Goal: Task Accomplishment & Management: Manage account settings

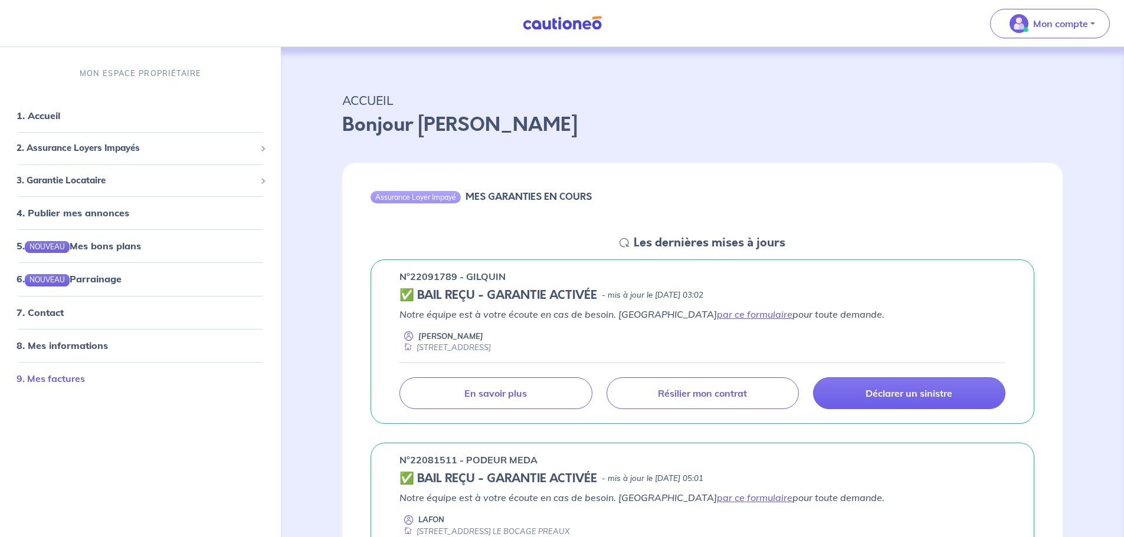
click at [52, 377] on link "9. Mes factures" at bounding box center [51, 379] width 68 height 12
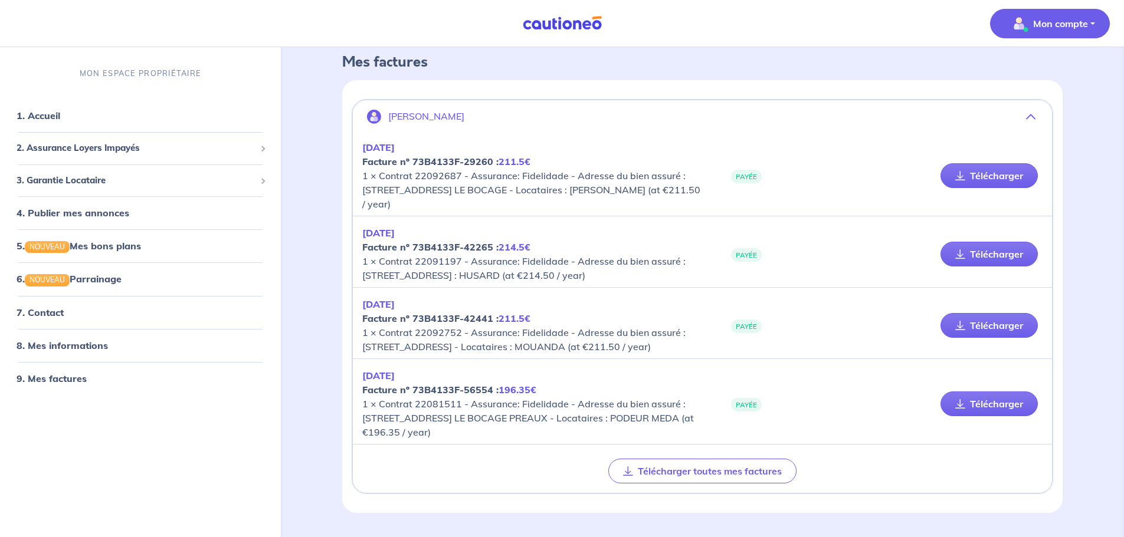
scroll to position [106, 0]
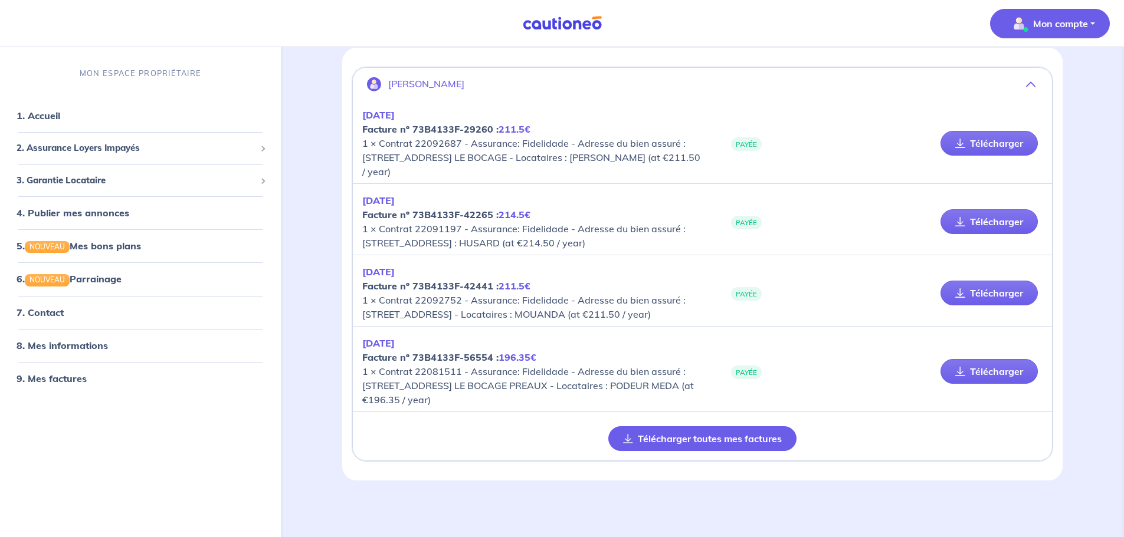
click at [696, 439] on button "Télécharger toutes mes factures" at bounding box center [702, 438] width 188 height 25
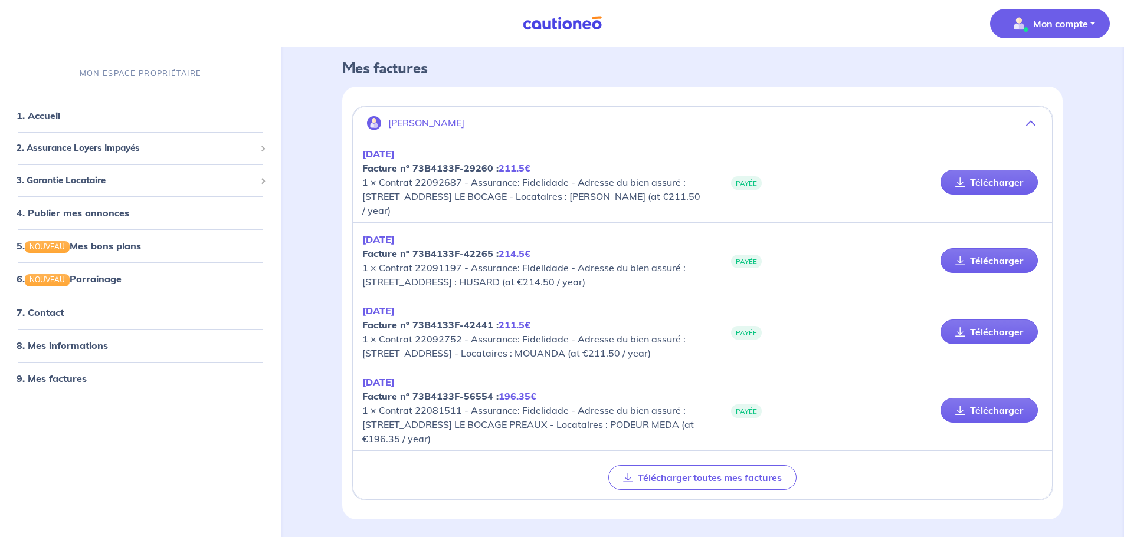
scroll to position [0, 0]
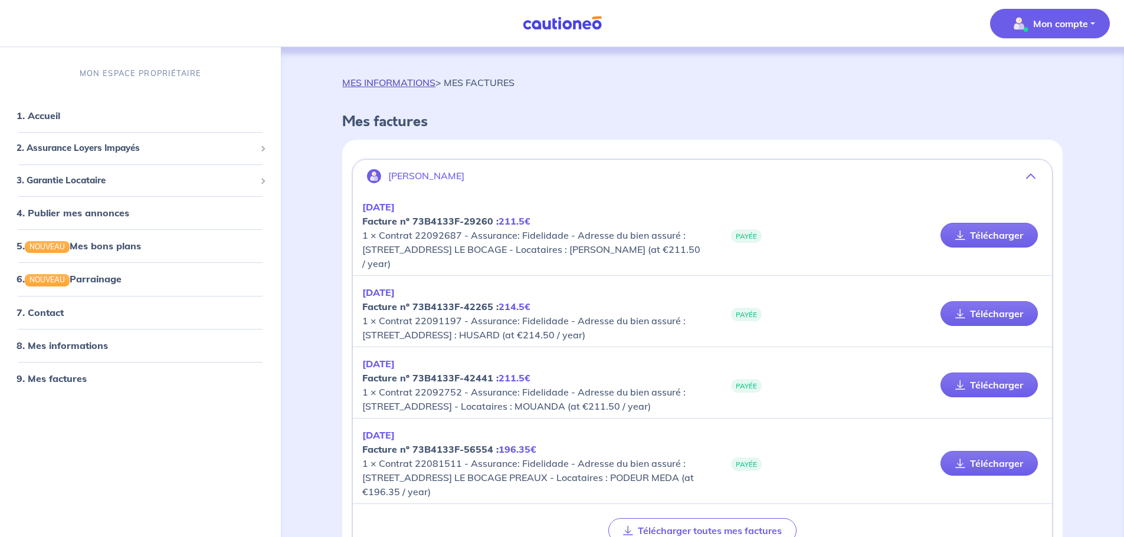
click at [418, 84] on link "MES INFORMATIONS" at bounding box center [388, 83] width 93 height 12
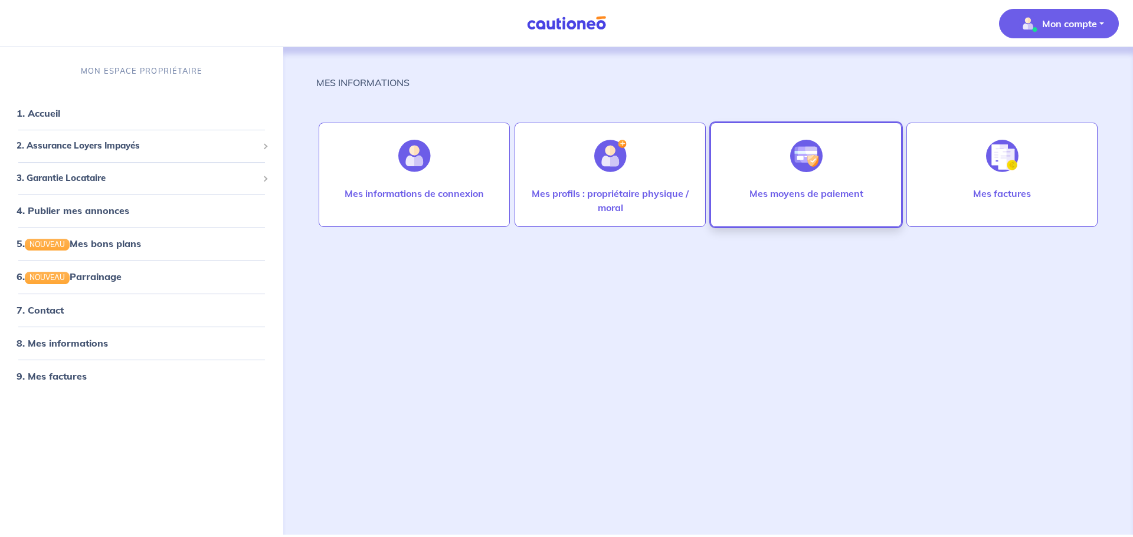
click at [820, 199] on p "Mes moyens de paiement" at bounding box center [806, 193] width 114 height 14
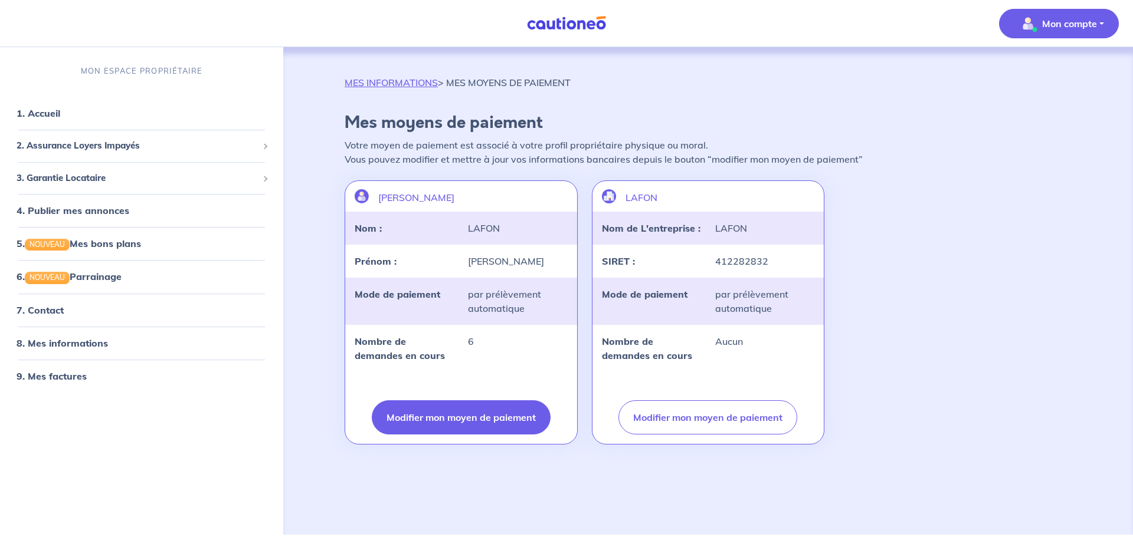
click at [484, 415] on button "Modifier mon moyen de paiement" at bounding box center [461, 418] width 179 height 34
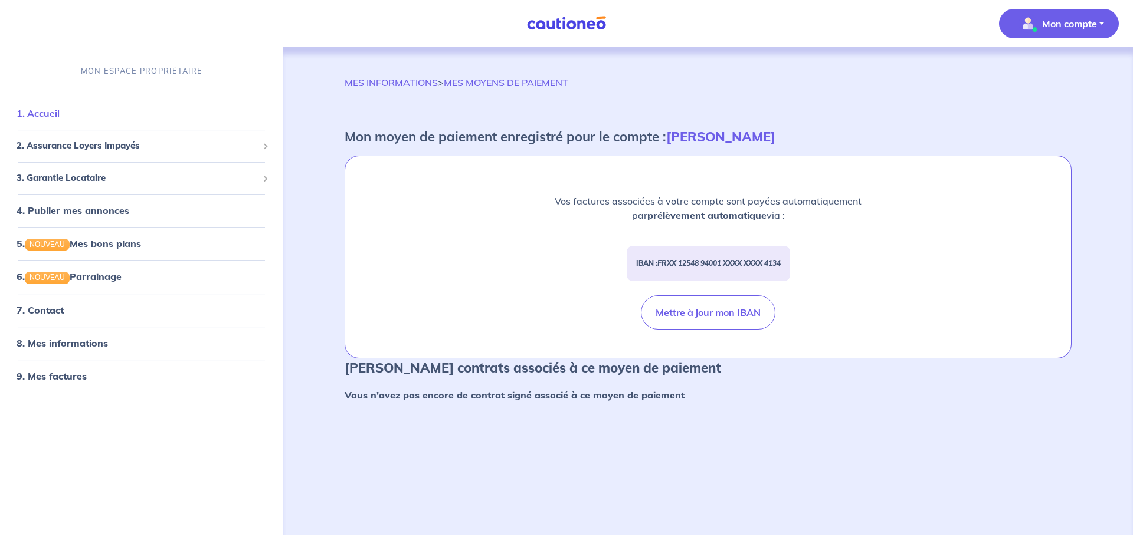
click at [45, 114] on link "1. Accueil" at bounding box center [38, 113] width 43 height 12
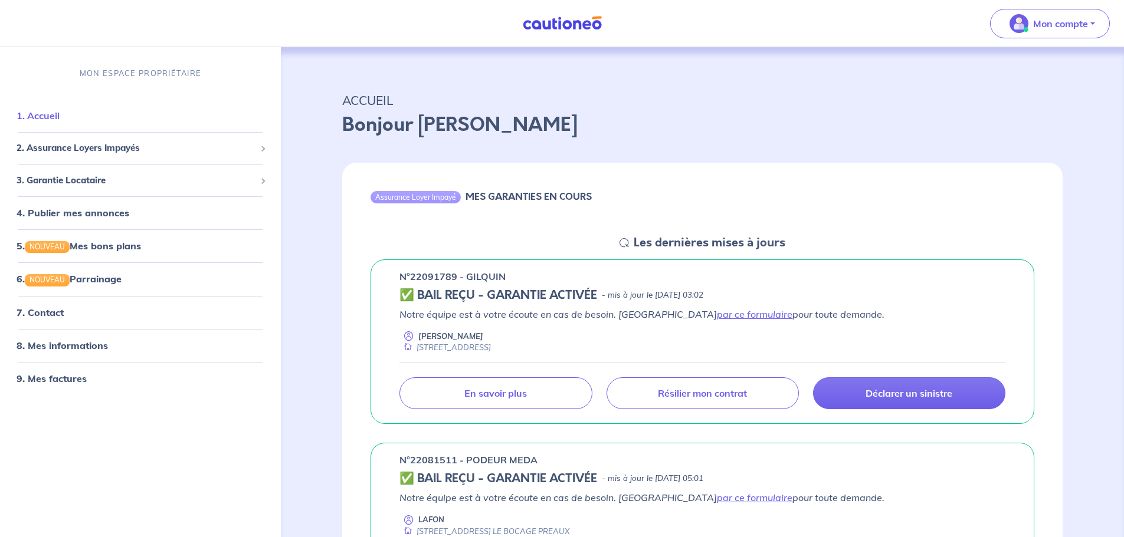
click at [50, 113] on link "1. Accueil" at bounding box center [38, 116] width 43 height 12
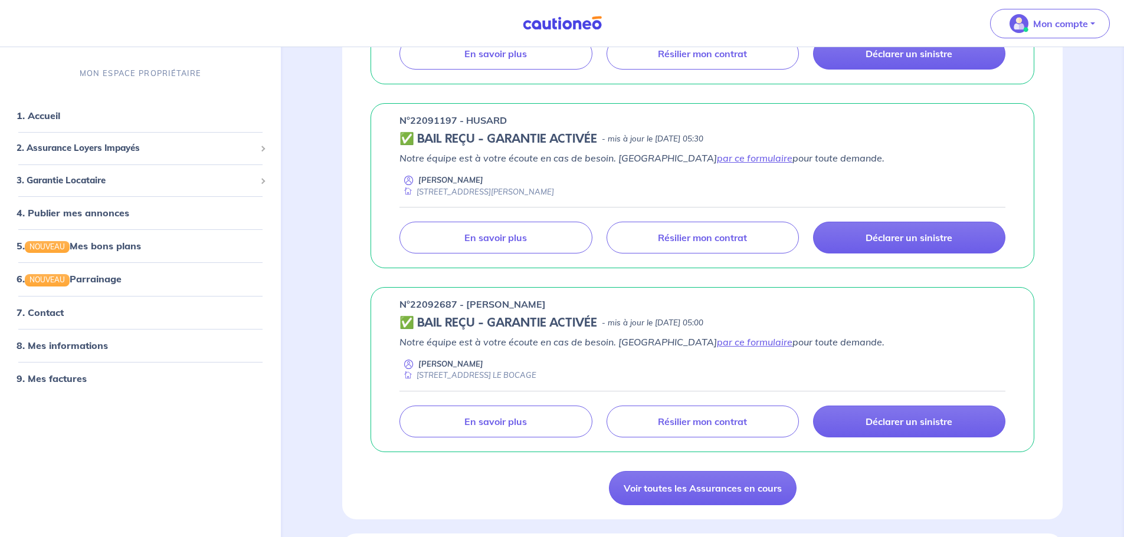
scroll to position [649, 0]
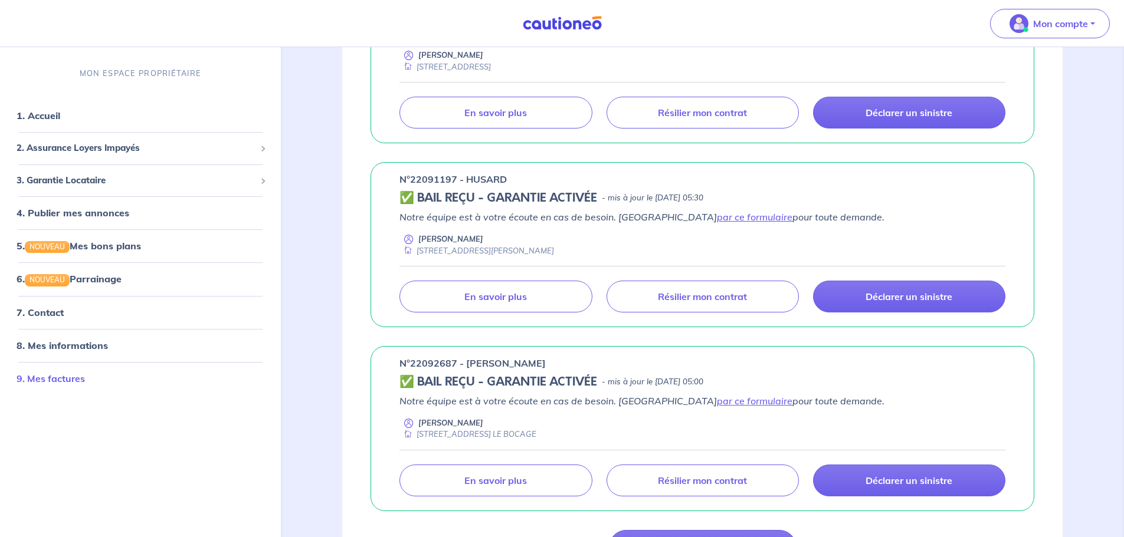
click at [68, 381] on link "9. Mes factures" at bounding box center [51, 379] width 68 height 12
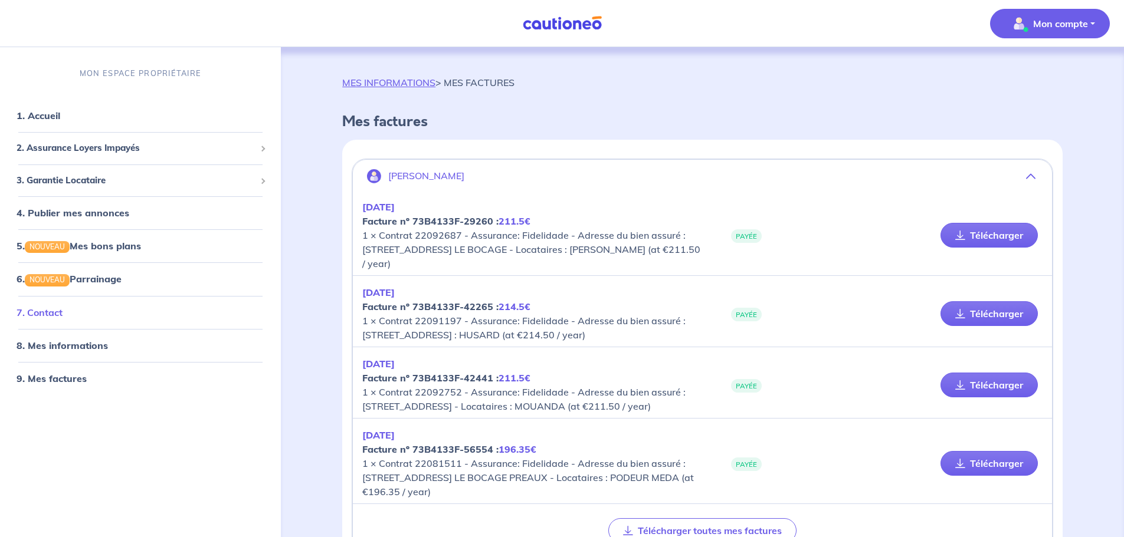
click at [48, 310] on link "7. Contact" at bounding box center [40, 313] width 46 height 12
click at [55, 346] on link "8. Mes informations" at bounding box center [61, 346] width 88 height 12
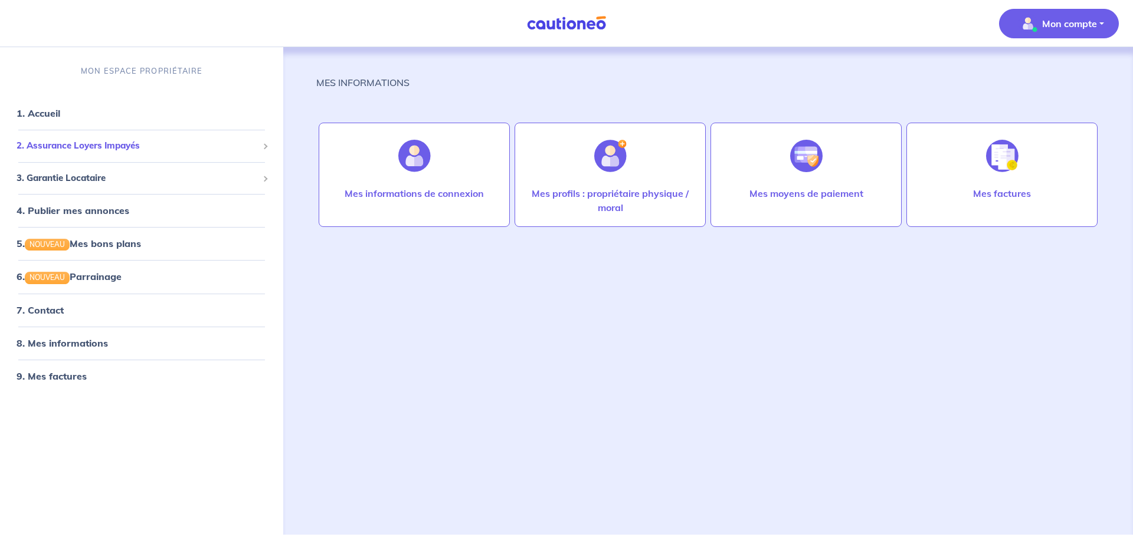
click at [82, 137] on div "2. Assurance Loyers Impayés" at bounding box center [142, 145] width 274 height 23
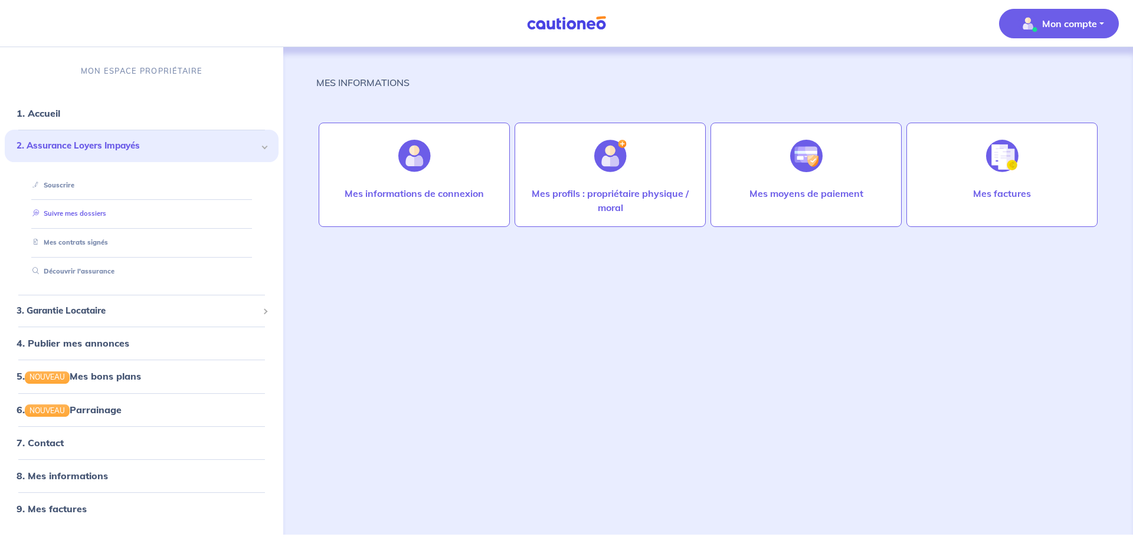
click at [64, 213] on link "Suivre mes dossiers" at bounding box center [67, 214] width 78 height 8
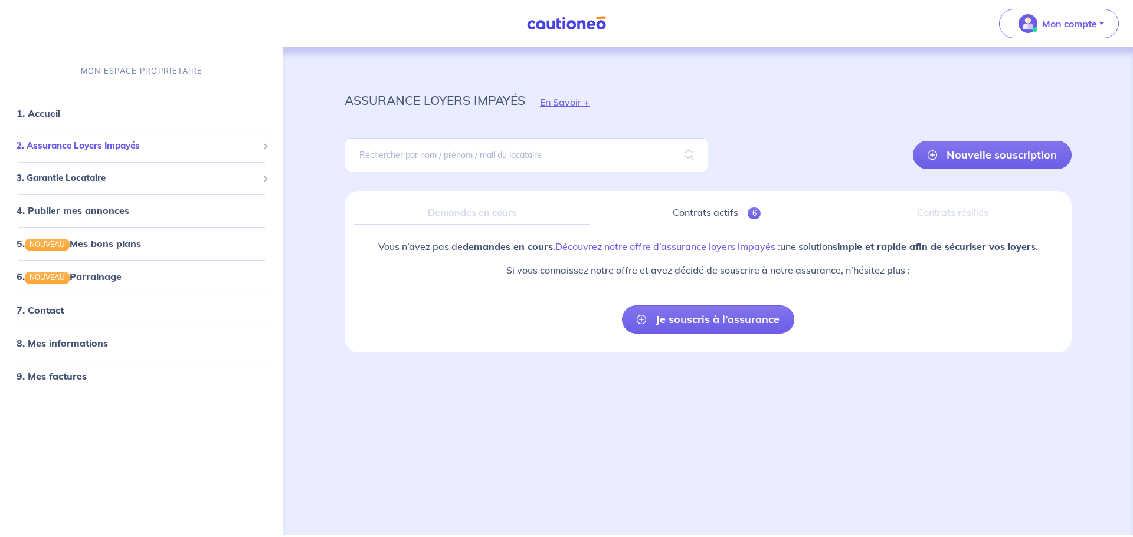
click at [101, 144] on span "2. Assurance Loyers Impayés" at bounding box center [137, 146] width 241 height 14
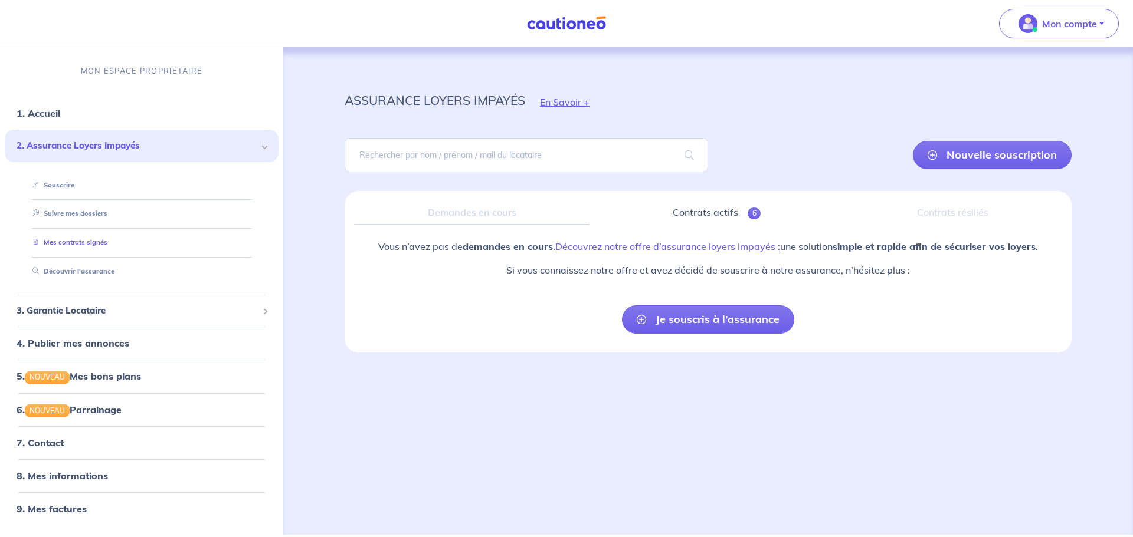
click at [81, 239] on link "Mes contrats signés" at bounding box center [68, 242] width 80 height 8
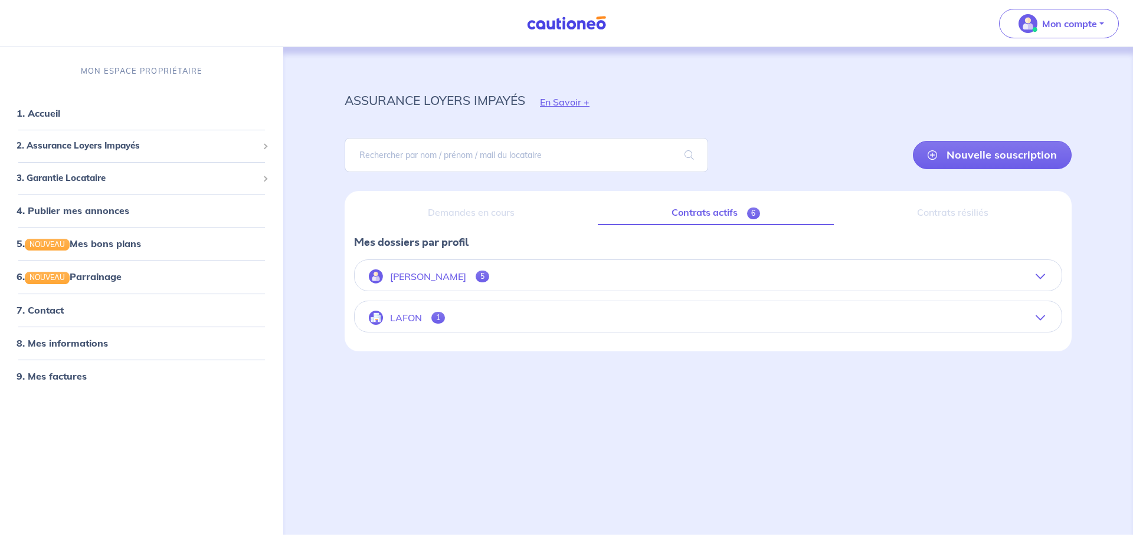
click at [1042, 271] on button "[PERSON_NAME] 5" at bounding box center [708, 276] width 707 height 28
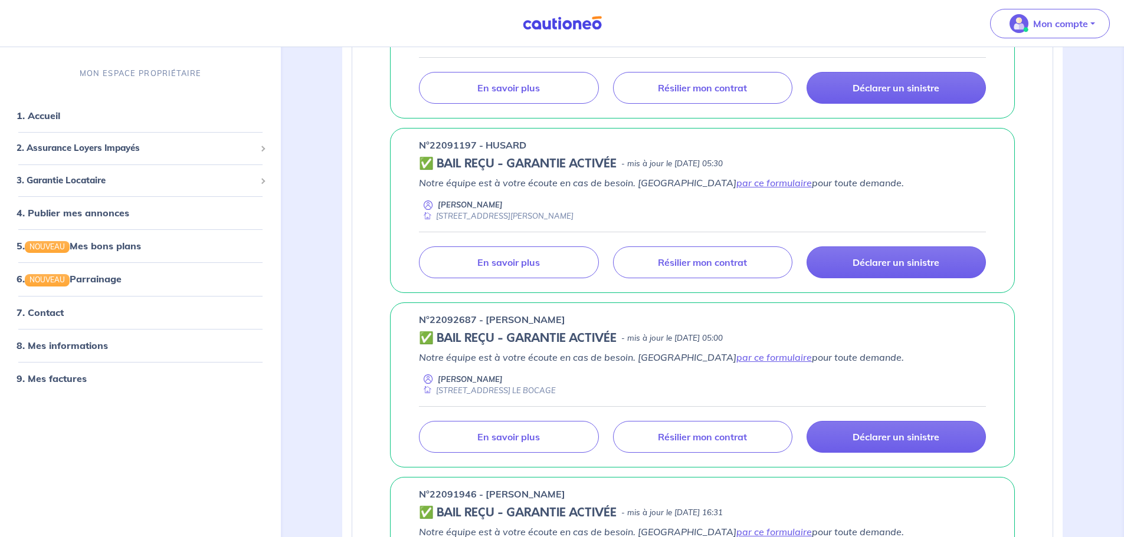
scroll to position [590, 0]
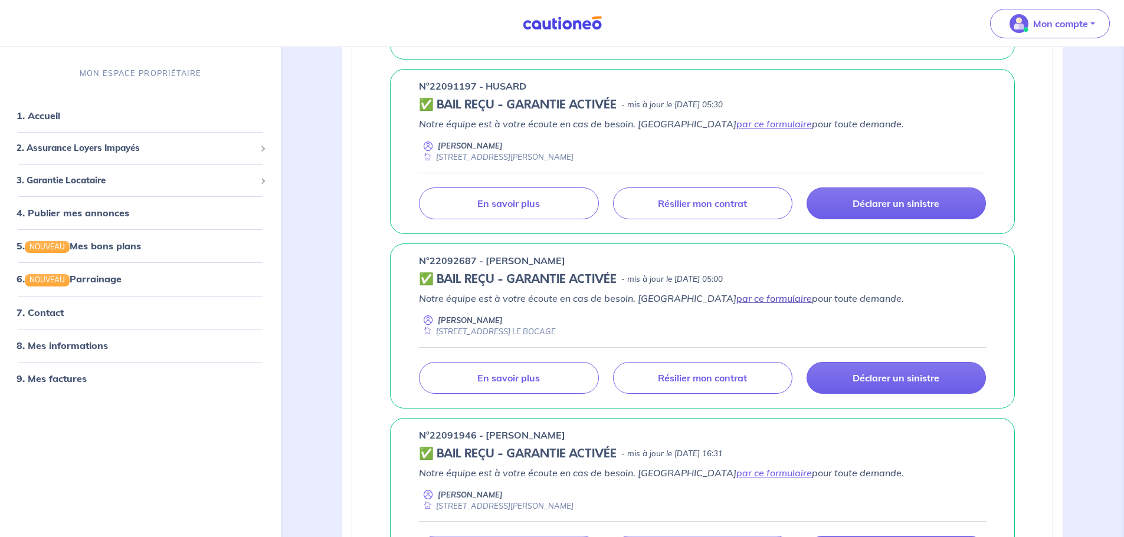
click at [736, 300] on link "par ce formulaire" at bounding box center [774, 299] width 76 height 12
